Goal: Task Accomplishment & Management: Manage account settings

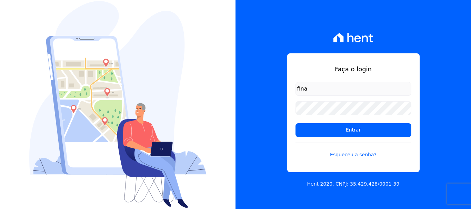
type input "[EMAIL_ADDRESS][DOMAIN_NAME]"
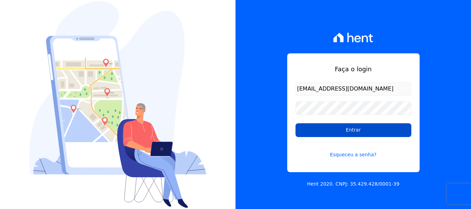
click at [350, 134] on input "Entrar" at bounding box center [353, 130] width 116 height 14
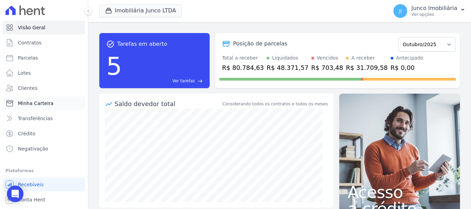
click at [40, 103] on span "Minha Carteira" at bounding box center [35, 103] width 35 height 7
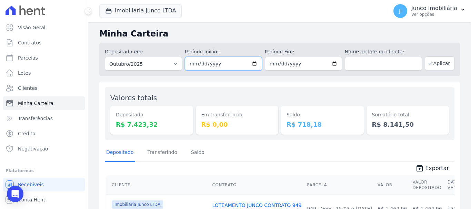
click at [254, 64] on input "2025-10-01" at bounding box center [223, 64] width 77 height 14
type input "2025-10-06"
click at [333, 64] on input "2025-10-31" at bounding box center [303, 64] width 77 height 14
type input "2025-10-06"
click at [430, 63] on button "Aplicar" at bounding box center [440, 64] width 30 height 14
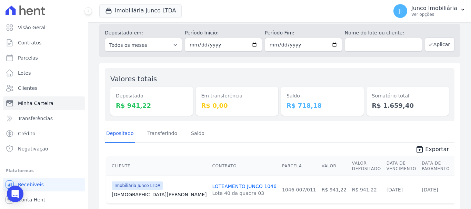
scroll to position [42, 0]
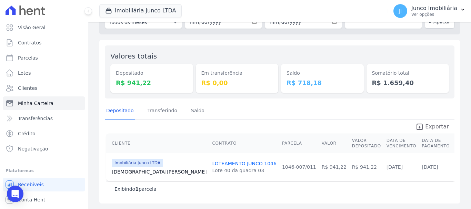
click at [435, 128] on span "Exportar" at bounding box center [437, 127] width 24 height 8
click at [430, 14] on p "Ver opções" at bounding box center [434, 15] width 46 height 6
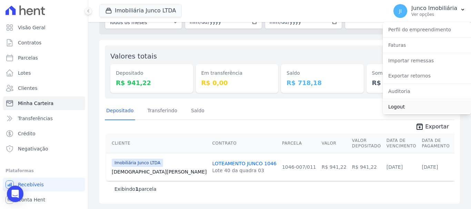
click at [403, 108] on link "Logout" at bounding box center [427, 107] width 88 height 12
